Goal: Transaction & Acquisition: Purchase product/service

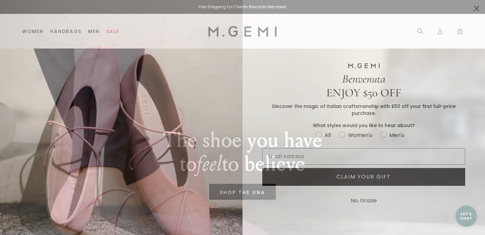
click at [477, 7] on circle "Close dialog" at bounding box center [476, 8] width 11 height 11
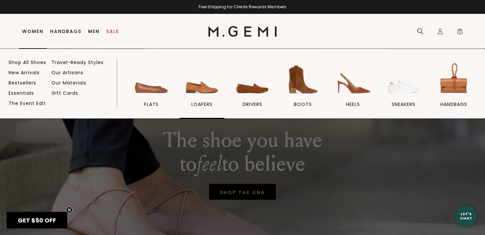
click at [196, 85] on img at bounding box center [201, 79] width 37 height 37
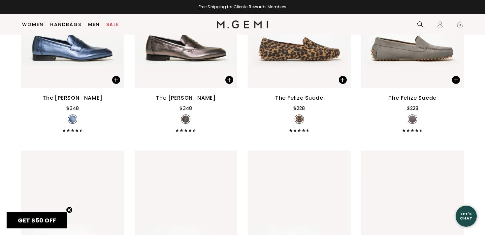
scroll to position [1073, 0]
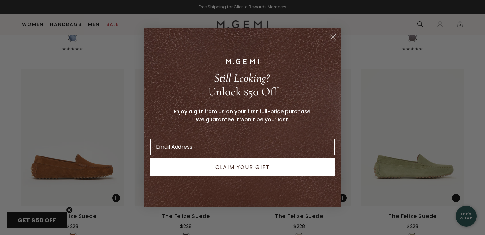
click at [335, 37] on circle "Close dialog" at bounding box center [333, 36] width 11 height 11
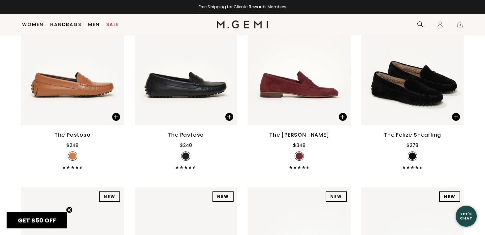
scroll to position [1512, 0]
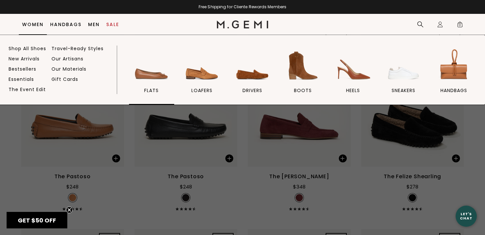
click at [143, 67] on img at bounding box center [151, 65] width 37 height 37
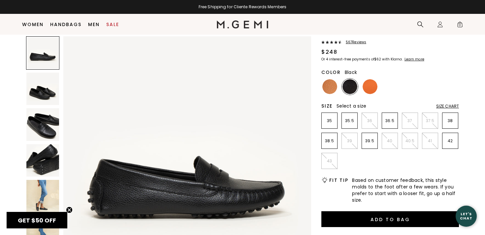
scroll to position [36, 0]
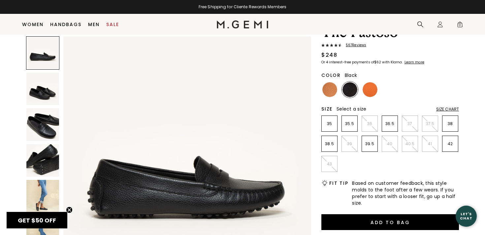
click at [42, 93] on img at bounding box center [42, 89] width 33 height 33
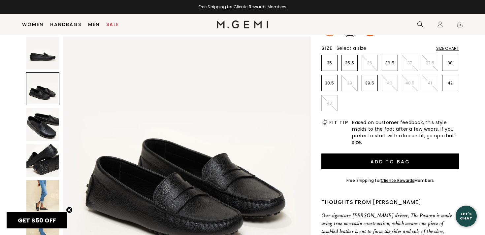
scroll to position [100, 0]
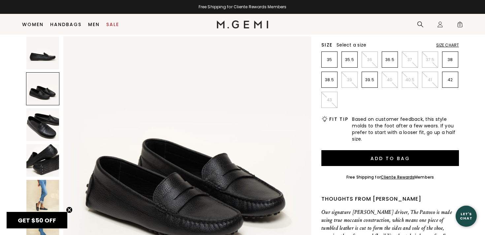
click at [39, 120] on img at bounding box center [42, 124] width 33 height 33
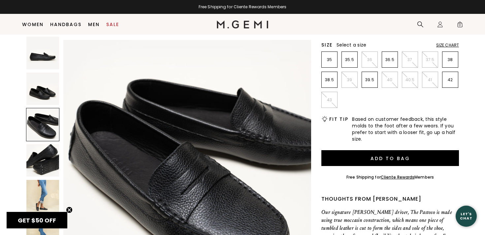
scroll to position [509, 0]
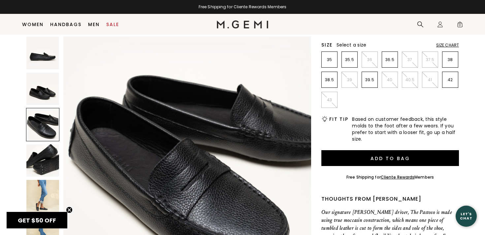
click at [49, 149] on img at bounding box center [42, 160] width 33 height 33
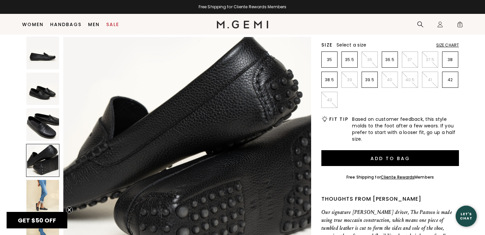
scroll to position [764, 0]
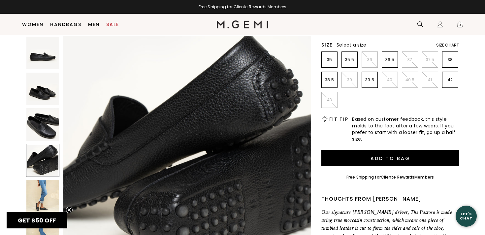
click at [42, 203] on img at bounding box center [42, 196] width 33 height 33
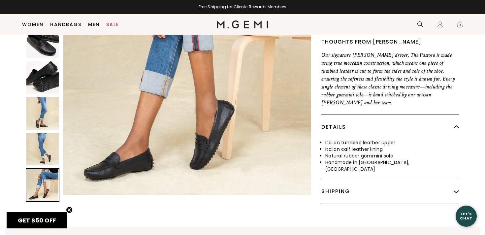
scroll to position [257, 0]
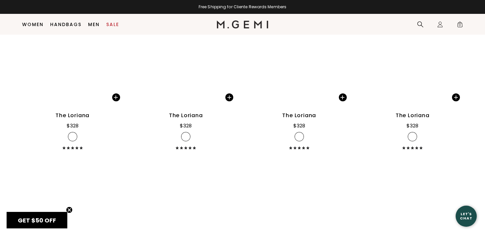
scroll to position [2187, 0]
